Goal: Transaction & Acquisition: Book appointment/travel/reservation

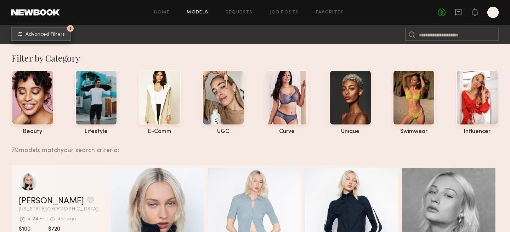
scroll to position [219, 0]
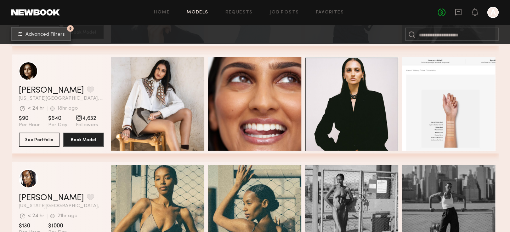
click at [47, 37] on button "5 Advanced Filters" at bounding box center [41, 34] width 60 height 14
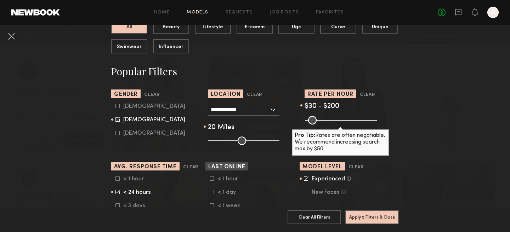
scroll to position [87, 0]
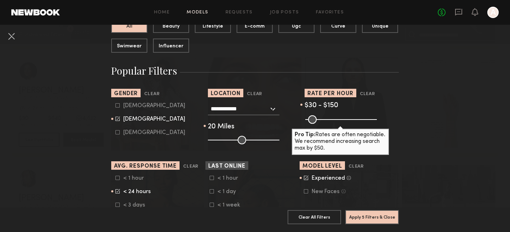
drag, startPoint x: 334, startPoint y: 120, endPoint x: 325, endPoint y: 121, distance: 8.3
type input "***"
click at [325, 121] on input "range" at bounding box center [341, 119] width 72 height 8
click at [377, 219] on button "Apply 5 Filters & Close" at bounding box center [371, 217] width 53 height 14
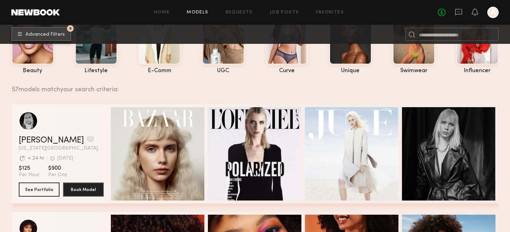
scroll to position [61, 0]
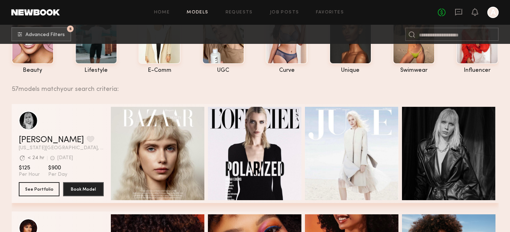
click at [456, 82] on div "57 models match your search criteria:" at bounding box center [252, 85] width 481 height 15
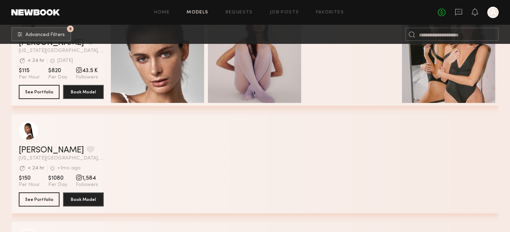
scroll to position [3396, 0]
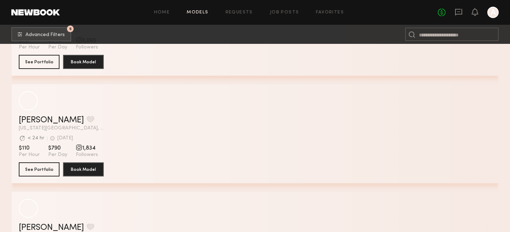
scroll to position [5679, 0]
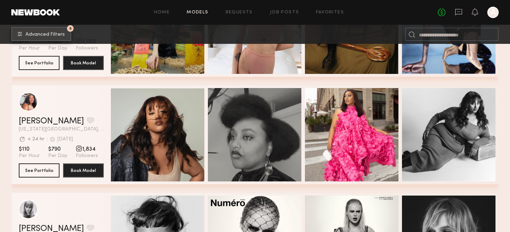
click at [42, 36] on span "Advanced Filters" at bounding box center [44, 34] width 39 height 5
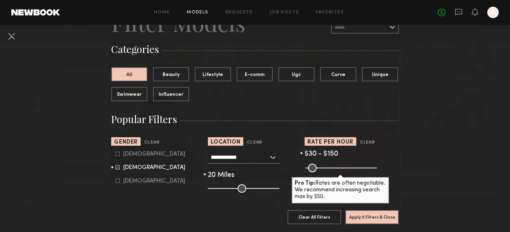
scroll to position [44, 0]
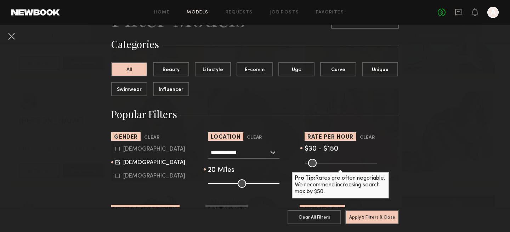
click at [118, 149] on icon at bounding box center [117, 149] width 4 height 4
type input "**"
click at [118, 162] on icon at bounding box center [117, 162] width 5 height 5
type input "*"
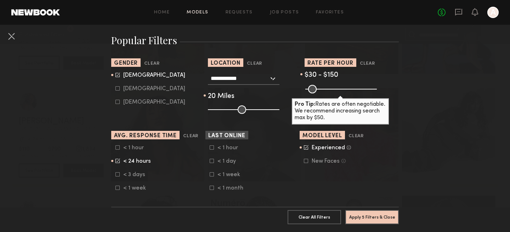
scroll to position [116, 0]
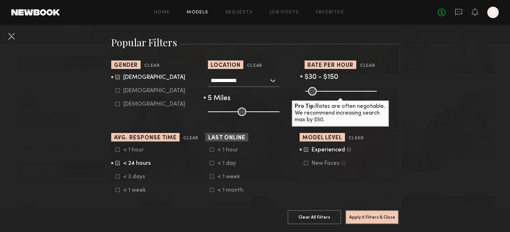
click at [213, 111] on input "range" at bounding box center [244, 112] width 72 height 8
click at [217, 112] on input "range" at bounding box center [244, 112] width 72 height 8
type input "**"
click at [214, 112] on input "range" at bounding box center [244, 112] width 72 height 8
click at [129, 91] on div "Female" at bounding box center [154, 91] width 62 height 4
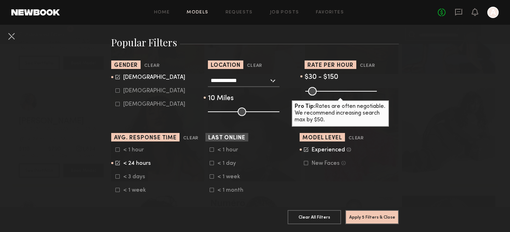
type input "*"
click at [133, 79] on div "Male" at bounding box center [154, 77] width 62 height 4
type input "**"
click at [363, 220] on button "Apply 5 Filters & Close" at bounding box center [371, 217] width 53 height 14
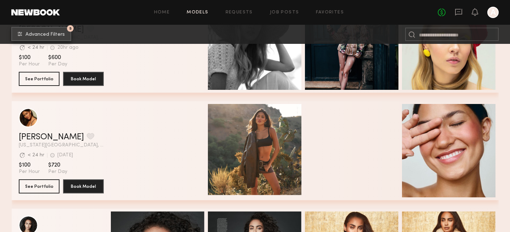
scroll to position [2975, 0]
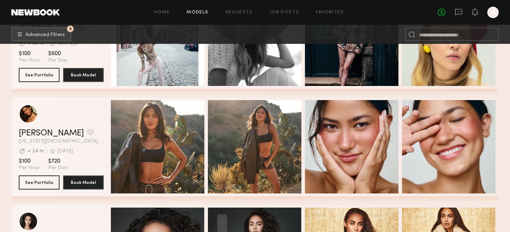
click at [325, 155] on div "Quick Preview" at bounding box center [351, 146] width 93 height 93
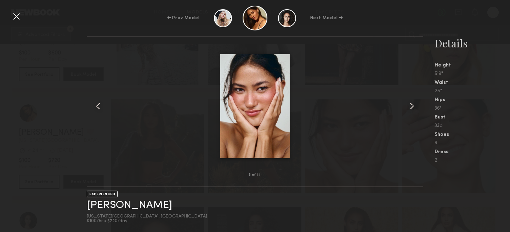
scroll to position [2983, 0]
click at [21, 16] on div at bounding box center [16, 16] width 11 height 11
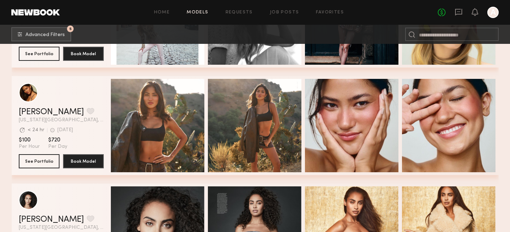
scroll to position [2844, 0]
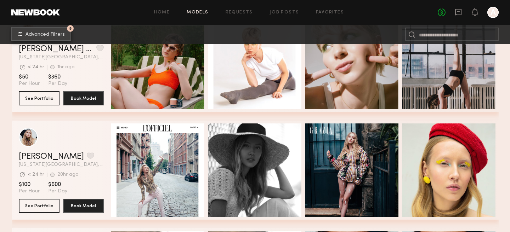
click at [54, 31] on button "5 Advanced Filters" at bounding box center [41, 34] width 60 height 14
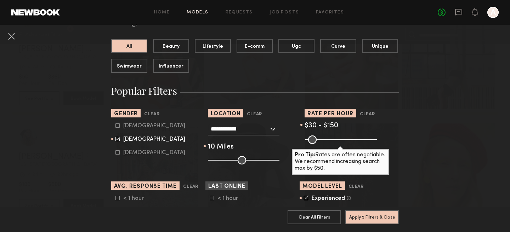
scroll to position [73, 0]
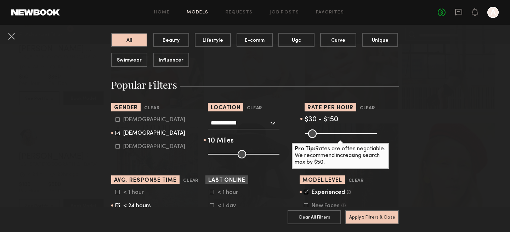
click at [116, 121] on icon at bounding box center [117, 120] width 4 height 4
type input "**"
click at [117, 131] on icon at bounding box center [117, 133] width 5 height 5
type input "*"
click at [381, 217] on button "Apply 5 Filters & Close" at bounding box center [371, 217] width 53 height 14
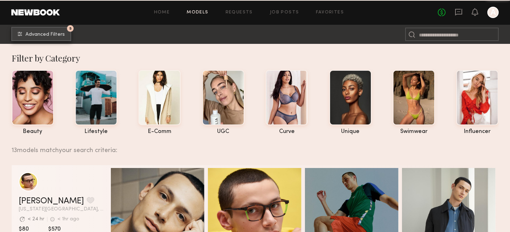
click at [41, 32] on button "5 Advanced Filters" at bounding box center [41, 34] width 60 height 14
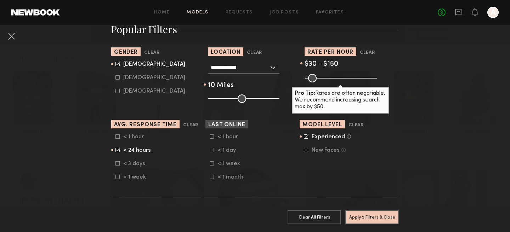
scroll to position [135, 0]
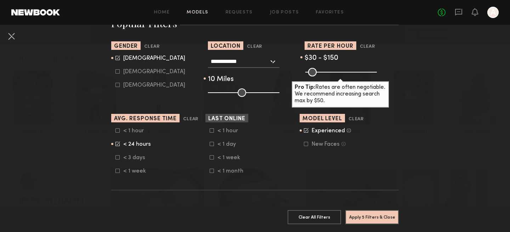
click at [220, 157] on div "< 1 week" at bounding box center [231, 158] width 28 height 4
click at [308, 145] on label "New Faces Talent we’ve deemed to be in the early stages of their professional c…" at bounding box center [325, 144] width 42 height 4
click at [372, 214] on button "Apply 6 Filters & Close" at bounding box center [371, 217] width 53 height 14
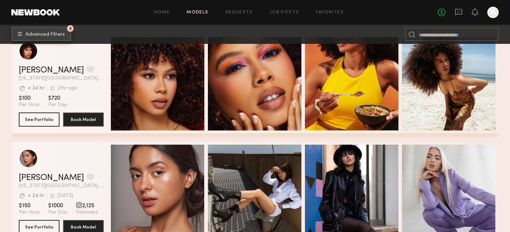
scroll to position [137, 0]
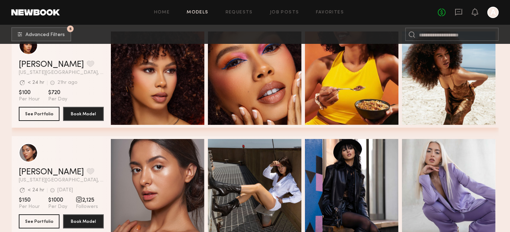
click at [141, 100] on div "Quick Preview" at bounding box center [157, 78] width 93 height 93
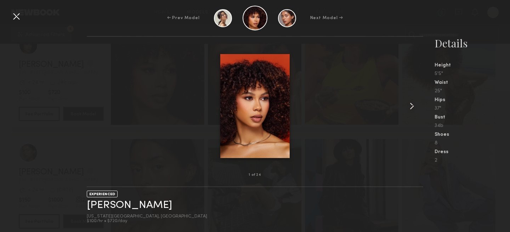
click at [16, 12] on div at bounding box center [16, 16] width 11 height 11
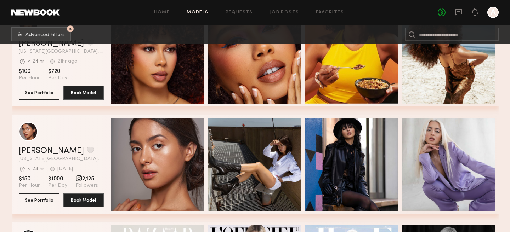
scroll to position [182, 0]
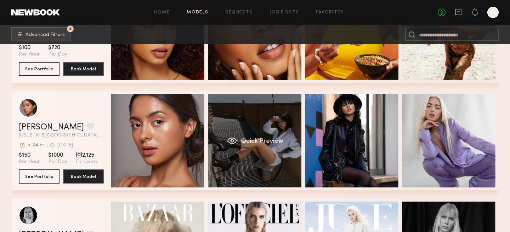
click at [228, 132] on div "Quick Preview" at bounding box center [254, 140] width 93 height 93
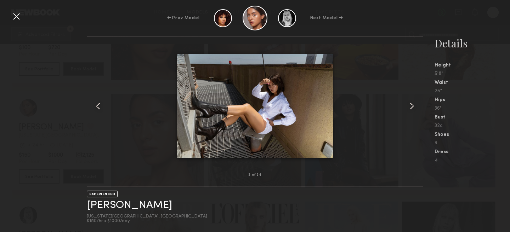
click at [17, 18] on div at bounding box center [16, 16] width 11 height 11
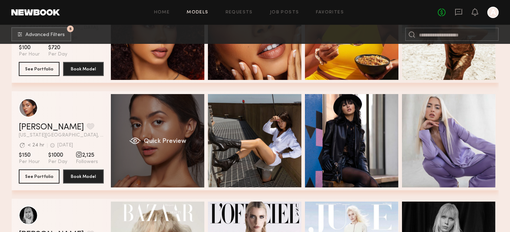
click at [139, 123] on div "Quick Preview" at bounding box center [157, 140] width 93 height 93
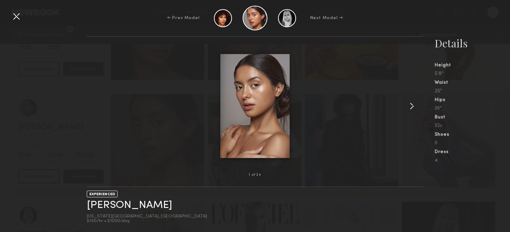
click at [411, 106] on common-icon at bounding box center [411, 106] width 11 height 11
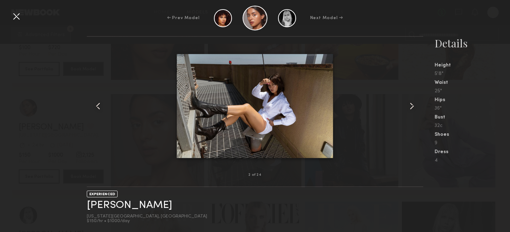
click at [411, 106] on common-icon at bounding box center [411, 106] width 11 height 11
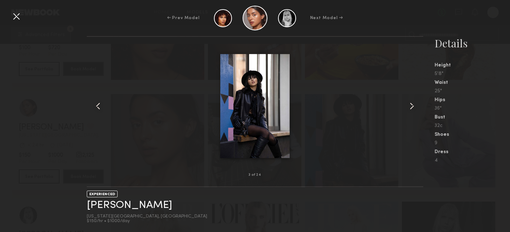
click at [411, 106] on common-icon at bounding box center [411, 106] width 11 height 11
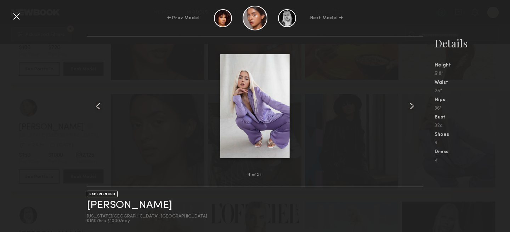
click at [411, 106] on common-icon at bounding box center [411, 106] width 11 height 11
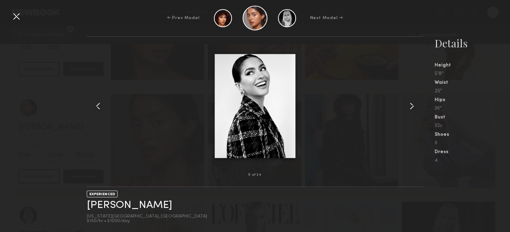
click at [411, 106] on common-icon at bounding box center [411, 106] width 11 height 11
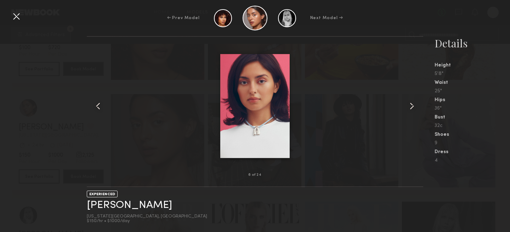
click at [411, 106] on common-icon at bounding box center [411, 106] width 11 height 11
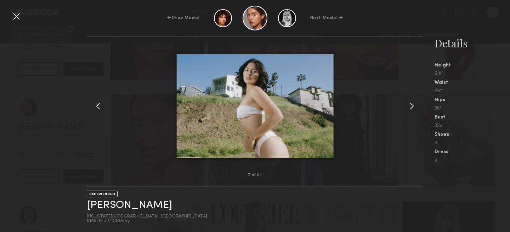
click at [411, 106] on common-icon at bounding box center [411, 106] width 11 height 11
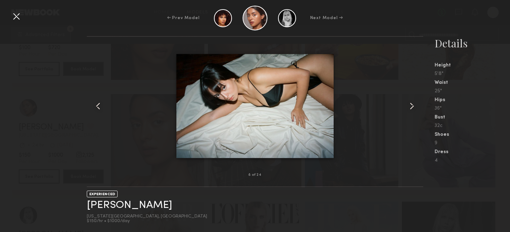
click at [411, 106] on common-icon at bounding box center [411, 106] width 11 height 11
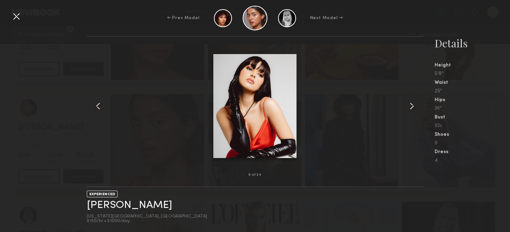
click at [411, 106] on common-icon at bounding box center [411, 106] width 11 height 11
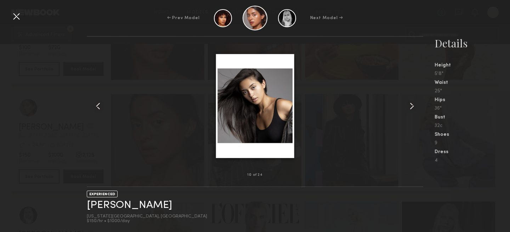
click at [411, 106] on common-icon at bounding box center [411, 106] width 11 height 11
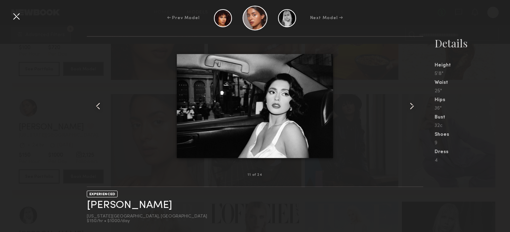
click at [411, 106] on common-icon at bounding box center [411, 106] width 11 height 11
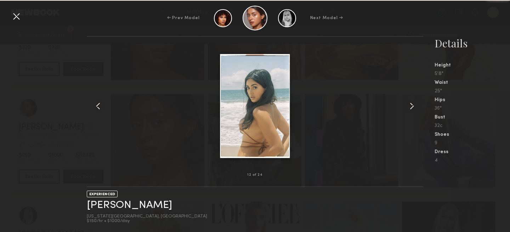
click at [411, 106] on common-icon at bounding box center [411, 106] width 11 height 11
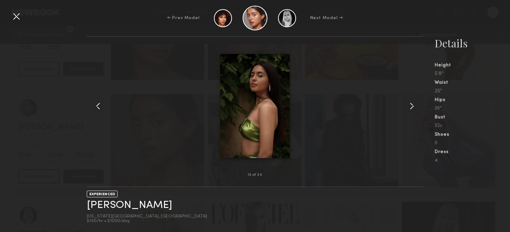
click at [411, 106] on common-icon at bounding box center [411, 106] width 11 height 11
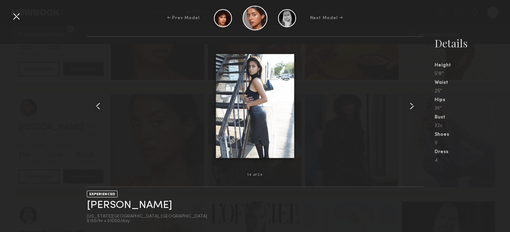
click at [411, 106] on common-icon at bounding box center [411, 106] width 11 height 11
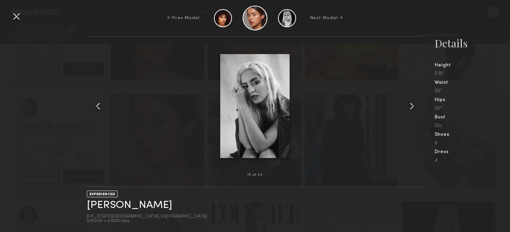
click at [411, 106] on common-icon at bounding box center [411, 106] width 11 height 11
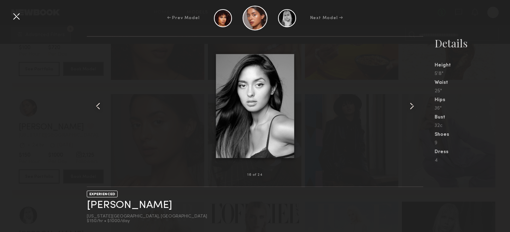
click at [411, 106] on common-icon at bounding box center [411, 106] width 11 height 11
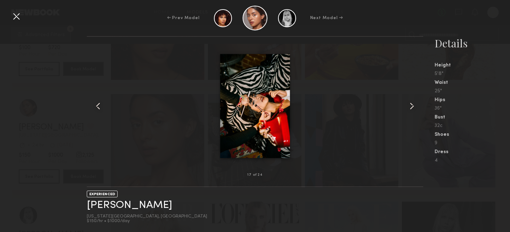
click at [411, 106] on common-icon at bounding box center [411, 106] width 11 height 11
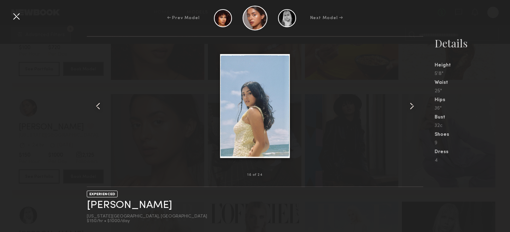
click at [411, 106] on common-icon at bounding box center [411, 106] width 11 height 11
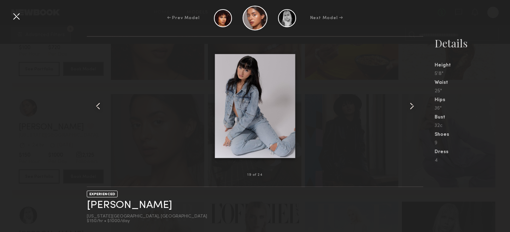
click at [365, 204] on div "EXPERIENCED Annette W. New York City, NY $150/hr • $1000/day" at bounding box center [255, 209] width 336 height 45
click at [16, 16] on div at bounding box center [16, 16] width 11 height 11
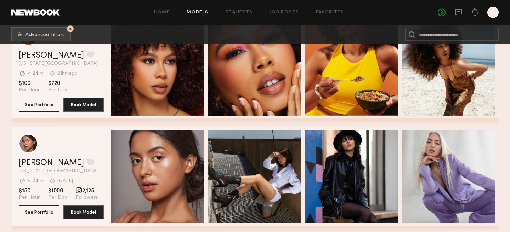
scroll to position [187, 0]
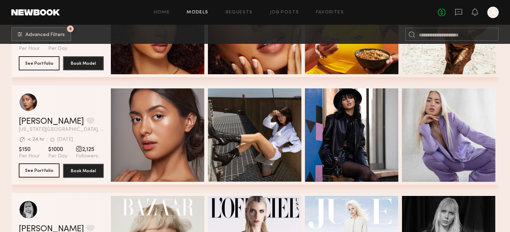
click at [45, 171] on button "See Portfolio" at bounding box center [39, 171] width 41 height 14
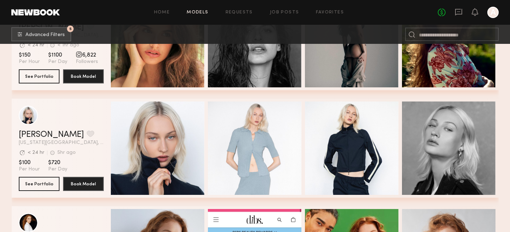
scroll to position [510, 0]
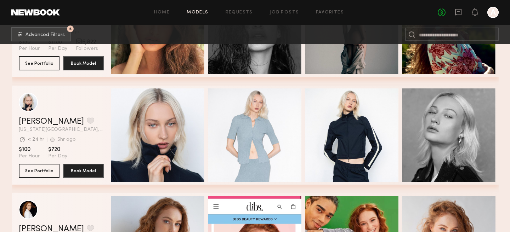
click at [51, 112] on header "Polina S. Favorite New York City, NY Avg. request response time < 24 hr 5hr ago…" at bounding box center [61, 113] width 85 height 40
click at [43, 119] on link "Polina S." at bounding box center [51, 122] width 65 height 8
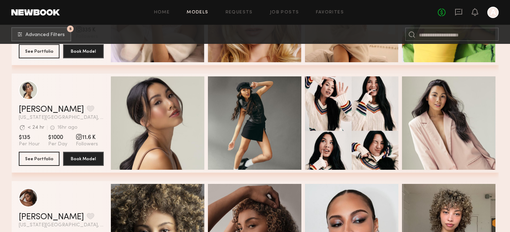
scroll to position [1277, 0]
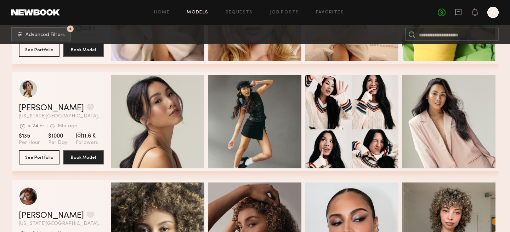
click at [69, 93] on div "grid" at bounding box center [61, 88] width 85 height 19
click at [44, 108] on link "Cindy N." at bounding box center [51, 108] width 65 height 8
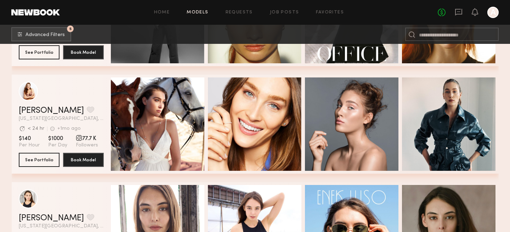
scroll to position [1810, 0]
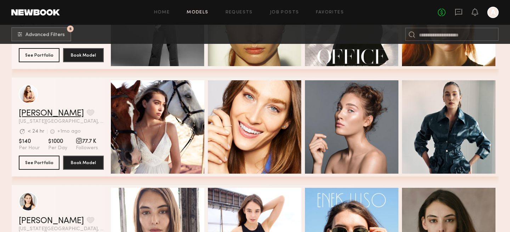
click at [41, 114] on link "Sarah D." at bounding box center [51, 113] width 65 height 8
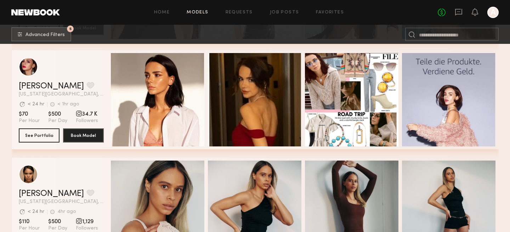
scroll to position [2034, 0]
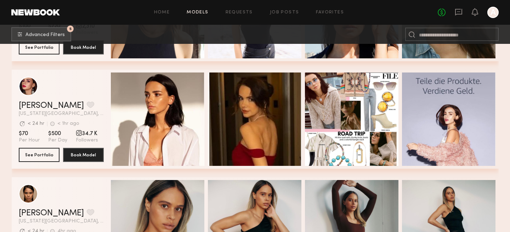
click at [51, 93] on div "grid" at bounding box center [61, 86] width 85 height 19
click at [89, 159] on button "Book Model" at bounding box center [83, 155] width 41 height 14
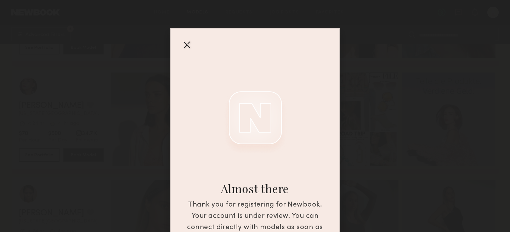
click at [94, 142] on div "Almost there Thank you for registering for Newbook. Your account is under revie…" at bounding box center [255, 116] width 510 height 232
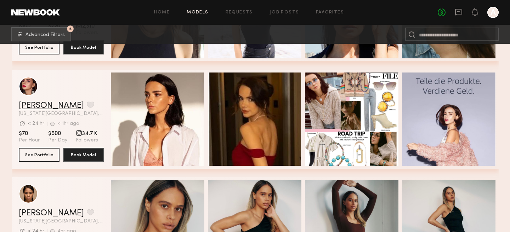
click at [35, 102] on link "Lyuba R." at bounding box center [51, 106] width 65 height 8
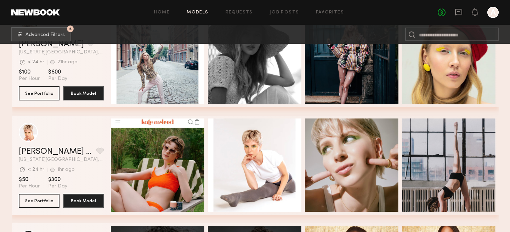
scroll to position [2762, 0]
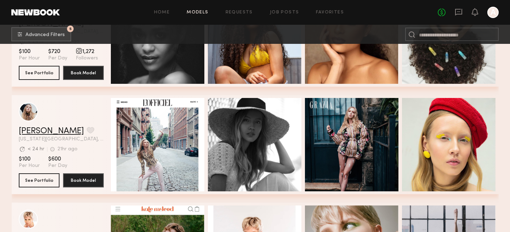
click at [34, 132] on link "Stasia B." at bounding box center [51, 131] width 65 height 8
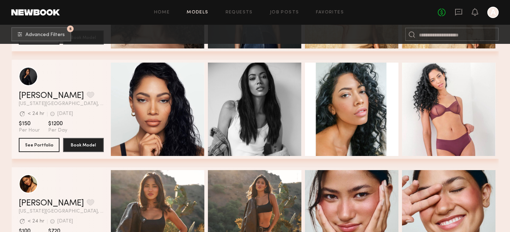
scroll to position [3124, 0]
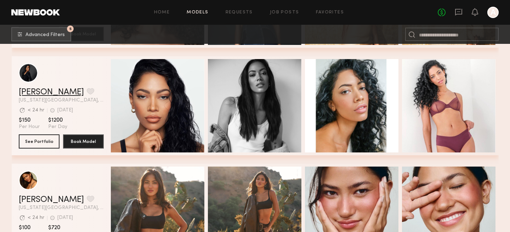
click at [31, 92] on link "Jada A." at bounding box center [51, 92] width 65 height 8
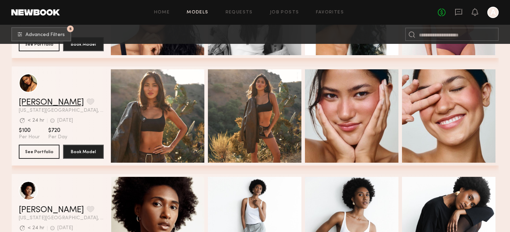
click at [46, 101] on link "Kiersten M." at bounding box center [51, 102] width 65 height 8
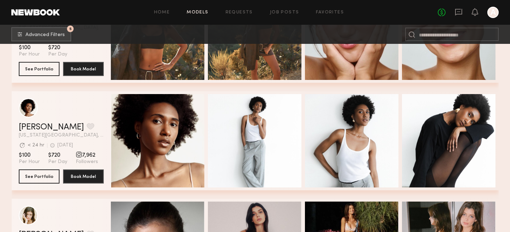
scroll to position [3305, 0]
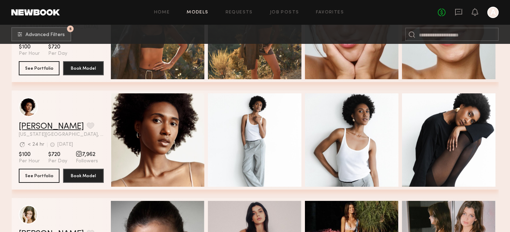
click at [42, 128] on link "Marsha L." at bounding box center [51, 127] width 65 height 8
click at [50, 126] on link "Marsha L." at bounding box center [51, 127] width 65 height 8
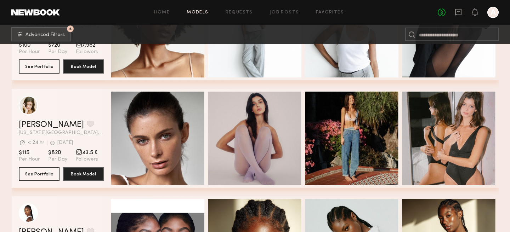
scroll to position [3418, 0]
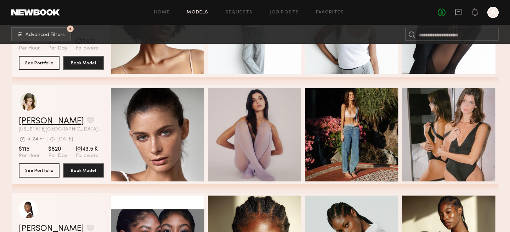
click at [47, 119] on link "[PERSON_NAME]" at bounding box center [51, 121] width 65 height 8
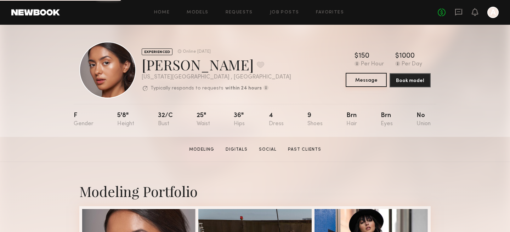
click at [372, 83] on button "Message" at bounding box center [366, 80] width 41 height 14
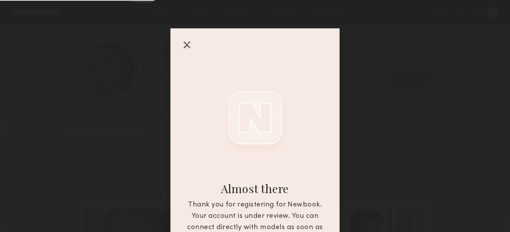
click at [369, 84] on div "Almost there Thank you for registering for Newbook. Your account is under revie…" at bounding box center [255, 116] width 510 height 232
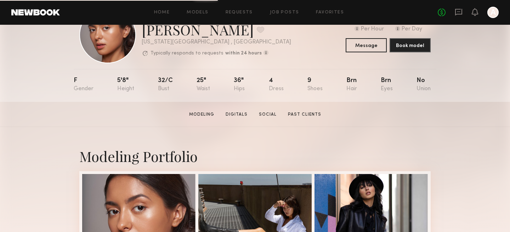
scroll to position [35, 0]
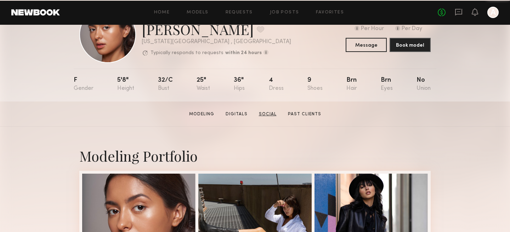
click at [270, 114] on link "Social" at bounding box center [267, 114] width 23 height 6
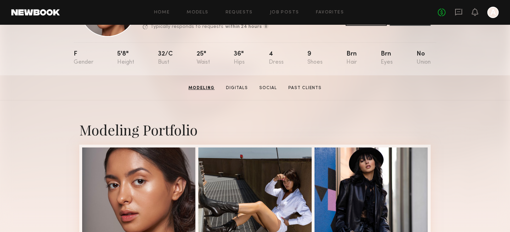
scroll to position [0, 0]
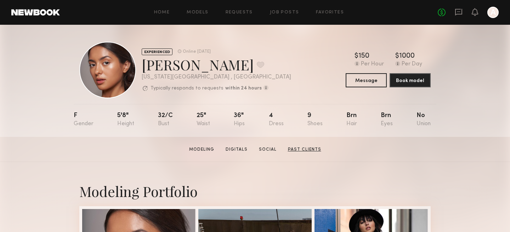
click at [294, 147] on link "Past Clients" at bounding box center [304, 150] width 39 height 6
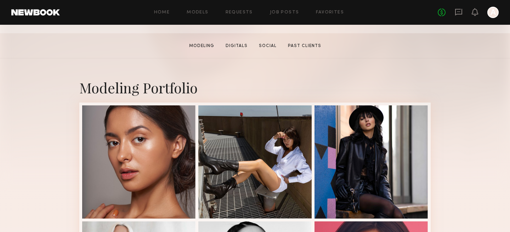
scroll to position [104, 0]
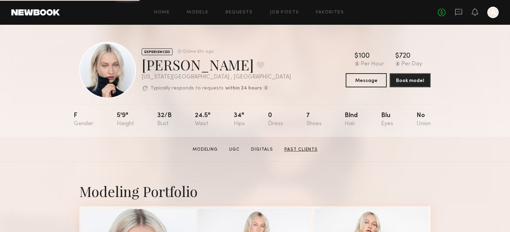
click at [303, 152] on link "Past Clients" at bounding box center [301, 150] width 39 height 6
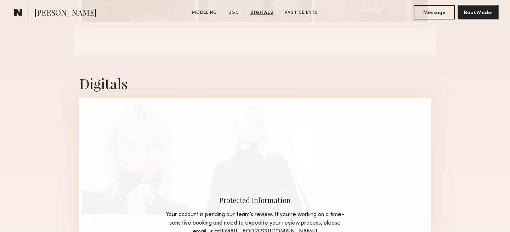
scroll to position [1135, 0]
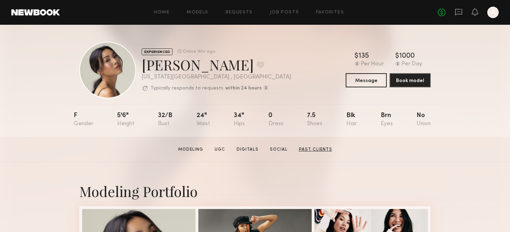
click at [316, 151] on link "Past Clients" at bounding box center [315, 150] width 39 height 6
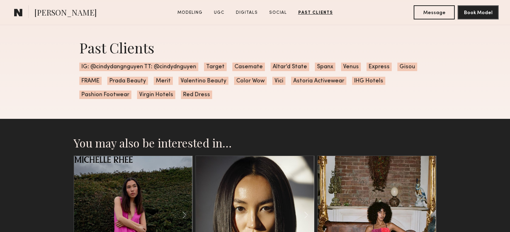
scroll to position [2364, 0]
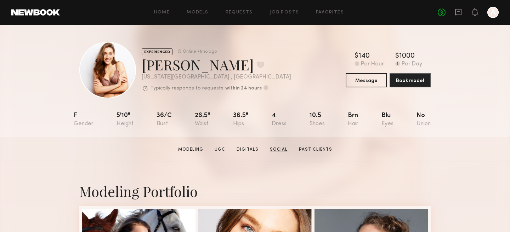
click at [275, 148] on link "Social" at bounding box center [278, 150] width 23 height 6
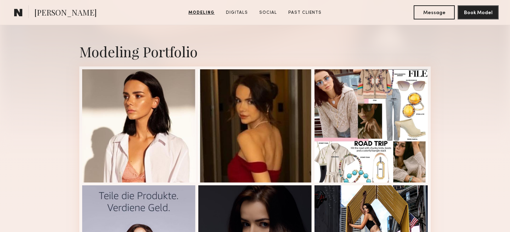
scroll to position [143, 0]
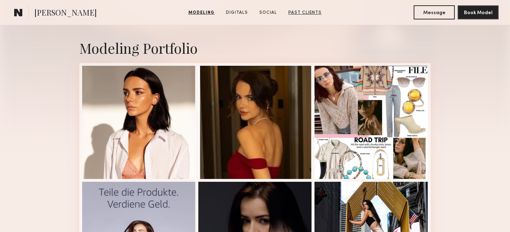
click at [304, 12] on link "Past Clients" at bounding box center [304, 13] width 39 height 6
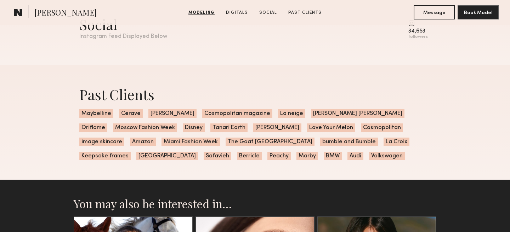
scroll to position [1040, 0]
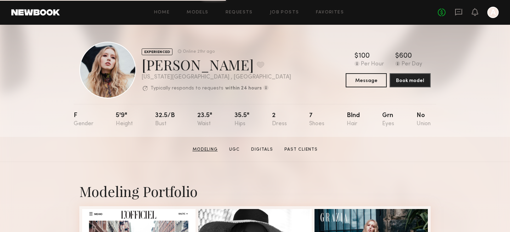
click at [215, 151] on link "Modeling" at bounding box center [205, 150] width 31 height 6
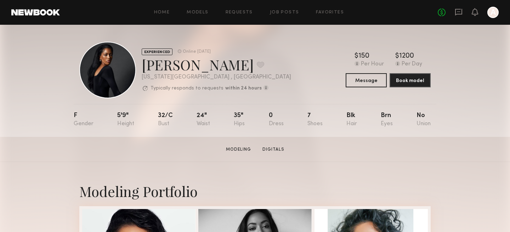
click at [276, 146] on section "Modeling Digitals" at bounding box center [255, 149] width 64 height 7
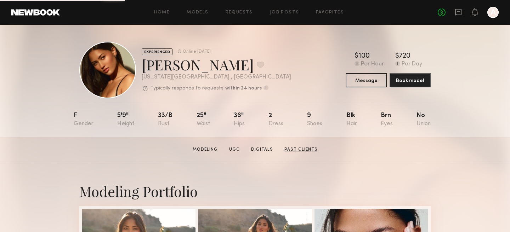
click at [299, 149] on link "Past Clients" at bounding box center [301, 150] width 39 height 6
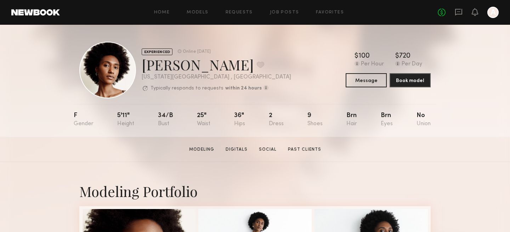
click at [300, 144] on section "[PERSON_NAME] Modeling Digitals Social Past Clients Message Book Model" at bounding box center [255, 149] width 510 height 25
click at [300, 147] on link "Past Clients" at bounding box center [304, 150] width 39 height 6
click at [208, 151] on link "Modeling" at bounding box center [201, 150] width 31 height 6
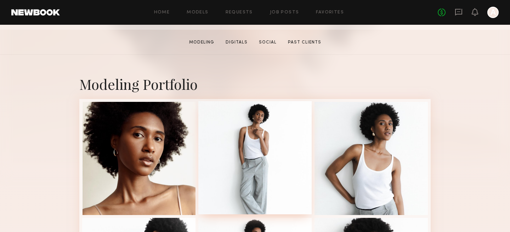
scroll to position [119, 0]
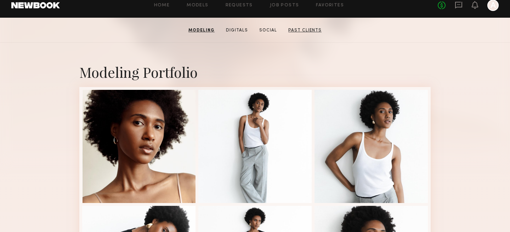
click at [300, 28] on link "Past Clients" at bounding box center [304, 30] width 39 height 6
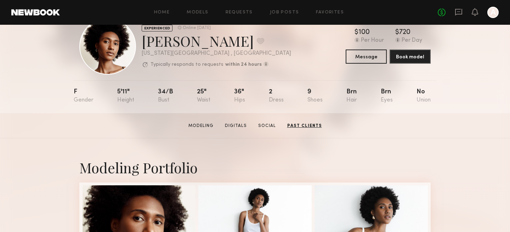
scroll to position [0, 0]
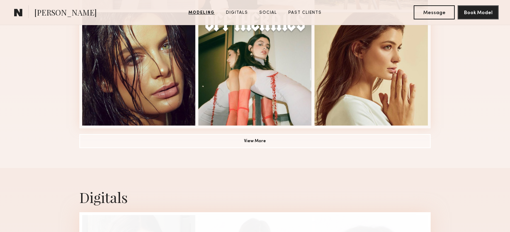
scroll to position [550, 0]
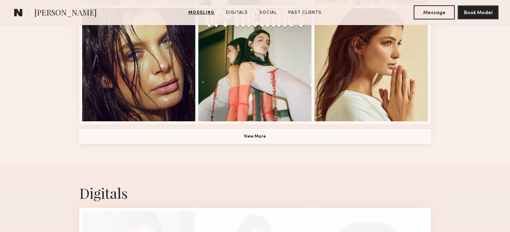
click at [194, 135] on button "View More" at bounding box center [254, 137] width 351 height 14
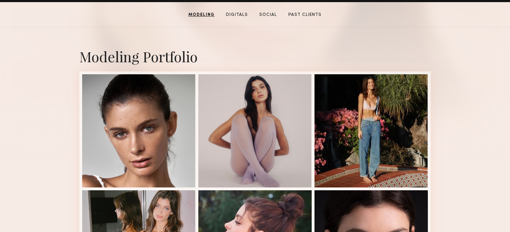
scroll to position [0, 0]
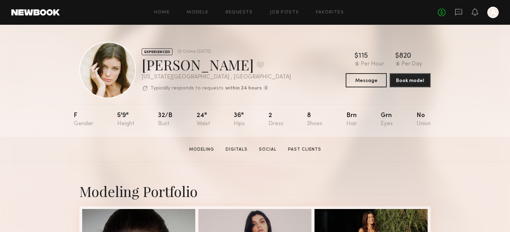
click at [272, 146] on section "Modeling Digitals Social Past Clients" at bounding box center [255, 149] width 138 height 7
click at [271, 148] on link "Social" at bounding box center [267, 150] width 23 height 6
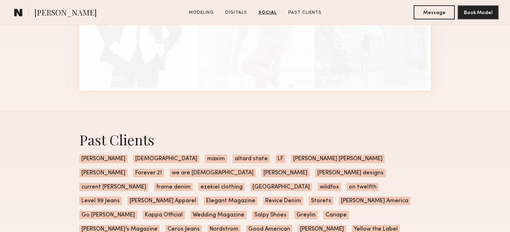
scroll to position [1654, 0]
